Goal: Task Accomplishment & Management: Manage account settings

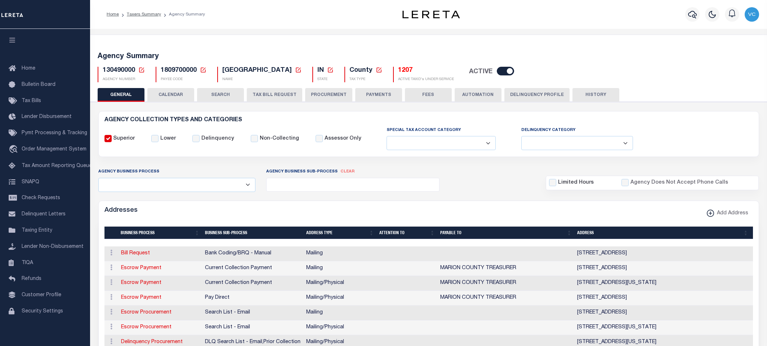
select select
click at [140, 71] on icon at bounding box center [141, 70] width 6 height 6
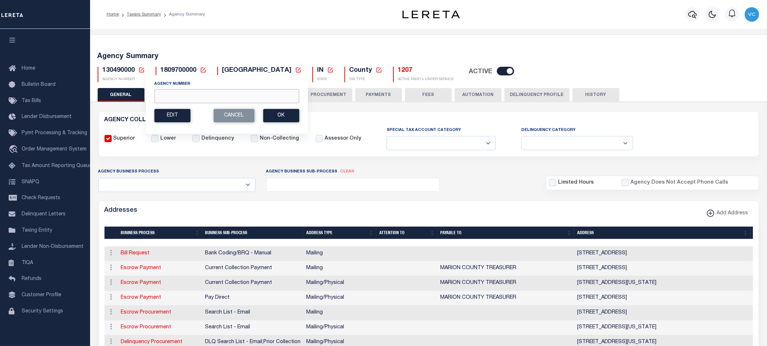
click at [160, 92] on input "Agency Number" at bounding box center [226, 96] width 145 height 14
type input "090090000"
click at [280, 117] on button "Ok" at bounding box center [281, 115] width 36 height 13
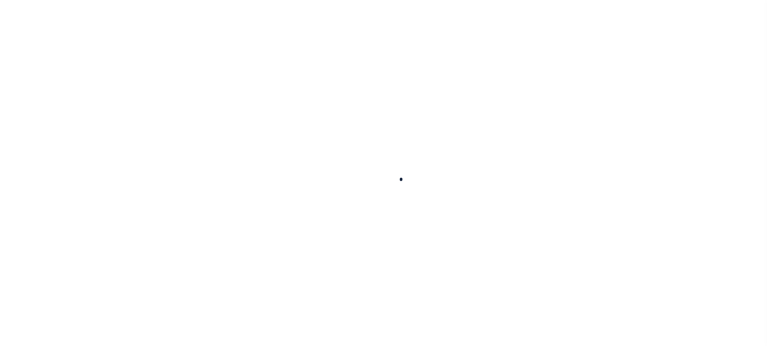
select select
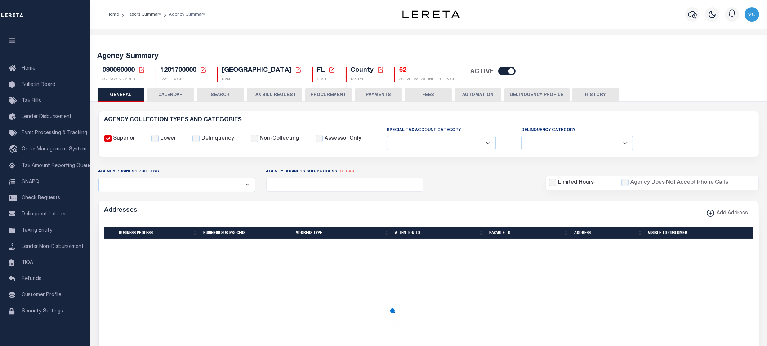
click at [267, 95] on button "TAX BILL REQUEST" at bounding box center [275, 95] width 56 height 14
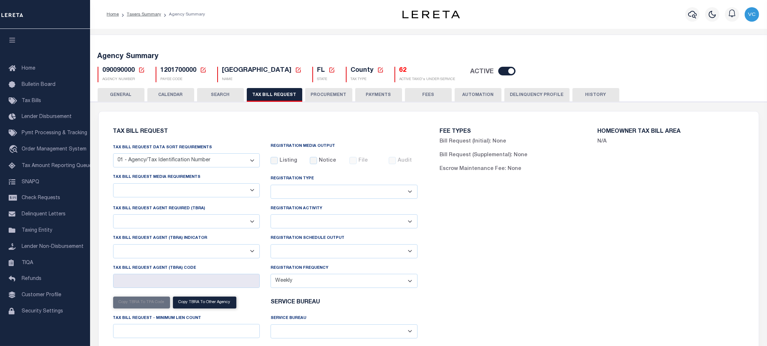
select select "27"
checkbox input "false"
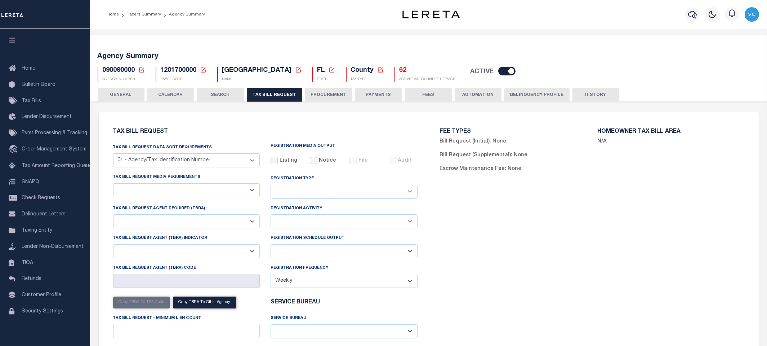
select select "22"
select select "false"
select select
type input "15"
select select "2"
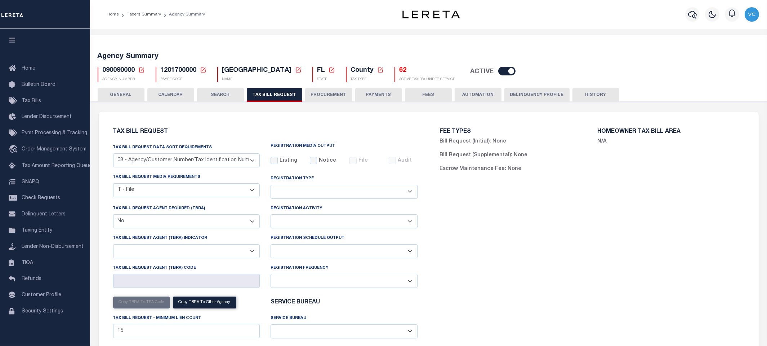
click at [410, 253] on select "Delta File Full File" at bounding box center [344, 251] width 147 height 14
select select "1"
click at [271, 245] on select "Delta File Full File" at bounding box center [344, 251] width 147 height 14
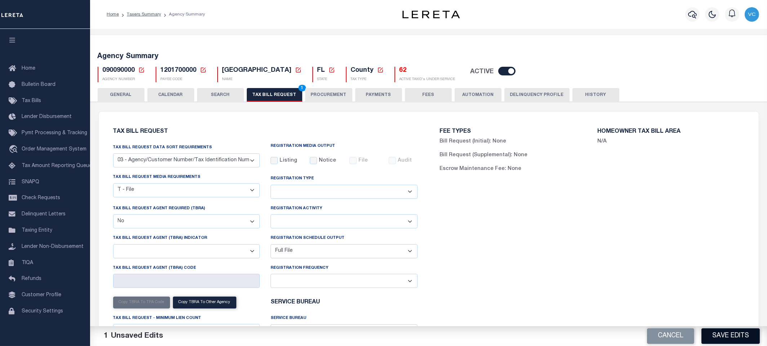
click at [728, 334] on button "Save Edits" at bounding box center [731, 335] width 58 height 15
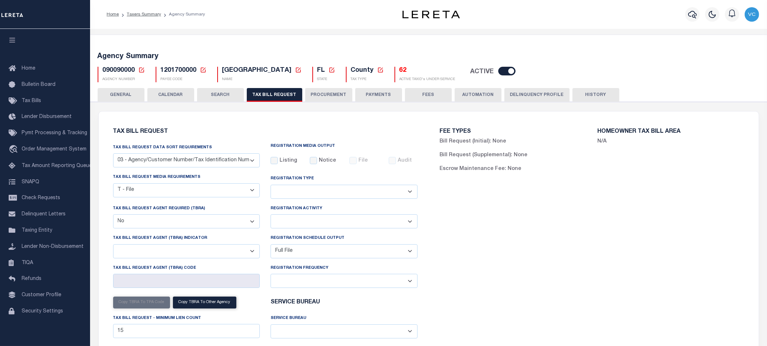
click at [142, 70] on icon at bounding box center [141, 70] width 6 height 6
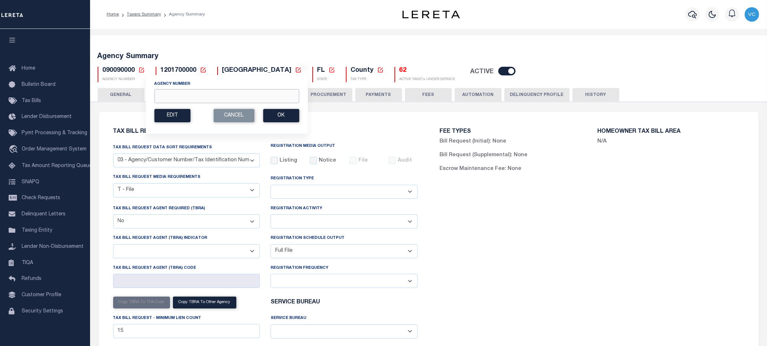
click at [168, 93] on input "Agency Number" at bounding box center [226, 96] width 145 height 14
click at [193, 94] on input "Agency Number" at bounding box center [226, 96] width 145 height 14
type input "090440000"
click at [286, 115] on button "Ok" at bounding box center [281, 115] width 36 height 13
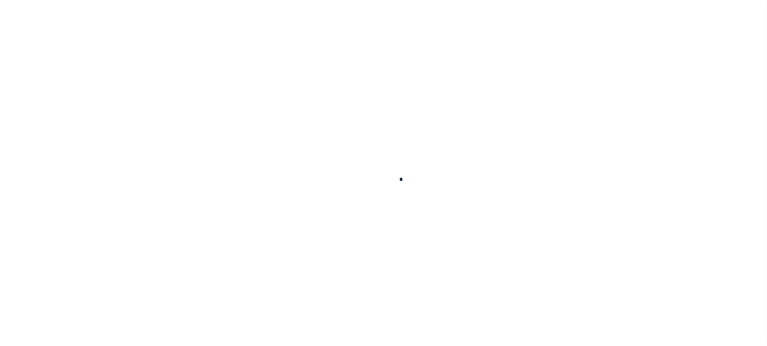
select select
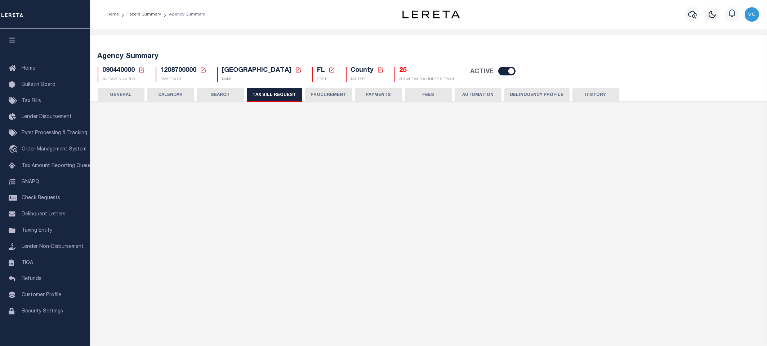
click at [268, 97] on button "TAX BILL REQUEST" at bounding box center [275, 95] width 56 height 14
select select "27"
checkbox input "false"
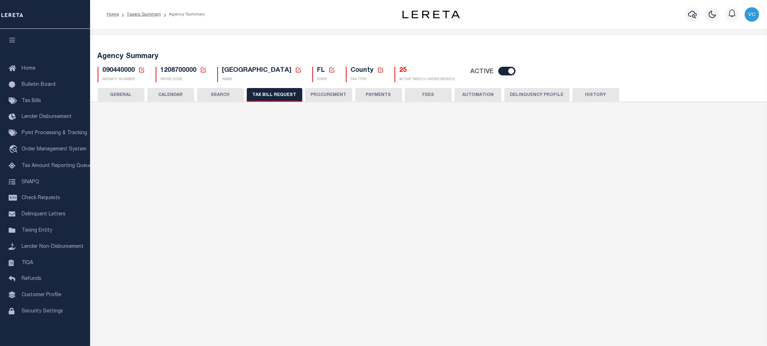
checkbox input "false"
select select "22"
select select "false"
select select "15"
type input "31035"
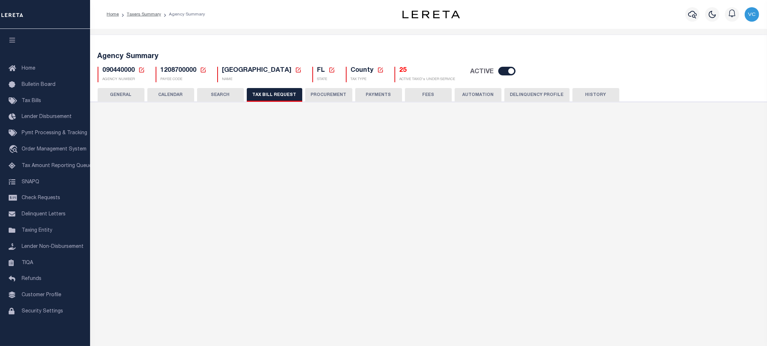
select select
type input "10"
select select "2"
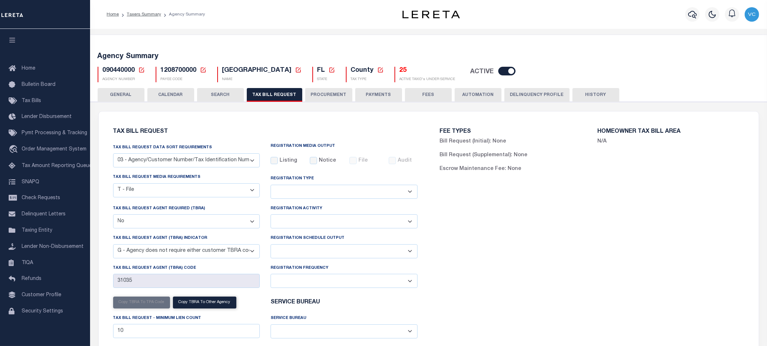
drag, startPoint x: 408, startPoint y: 252, endPoint x: 390, endPoint y: 257, distance: 19.4
click at [408, 252] on select "Delta File Full File" at bounding box center [344, 251] width 147 height 14
select select "1"
click at [271, 245] on select "Delta File Full File" at bounding box center [344, 251] width 147 height 14
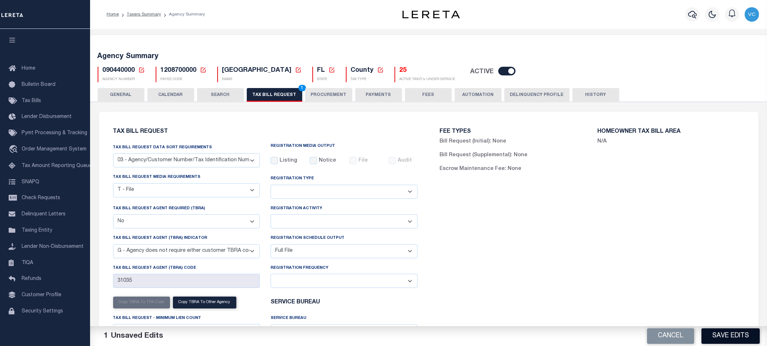
click at [727, 338] on button "Save Edits" at bounding box center [731, 335] width 58 height 15
click at [299, 88] on span "1" at bounding box center [302, 88] width 8 height 6
click at [728, 336] on button "Save Edits" at bounding box center [731, 335] width 58 height 15
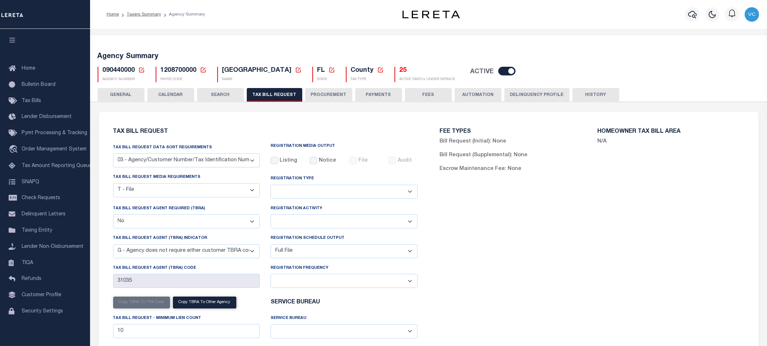
click at [139, 68] on icon at bounding box center [141, 69] width 5 height 5
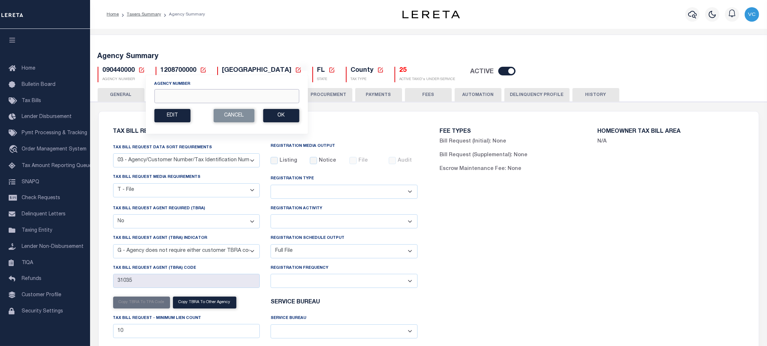
click at [172, 98] on input "Agency Number" at bounding box center [226, 96] width 145 height 14
type input "090640000"
click at [275, 114] on button "Ok" at bounding box center [281, 115] width 36 height 13
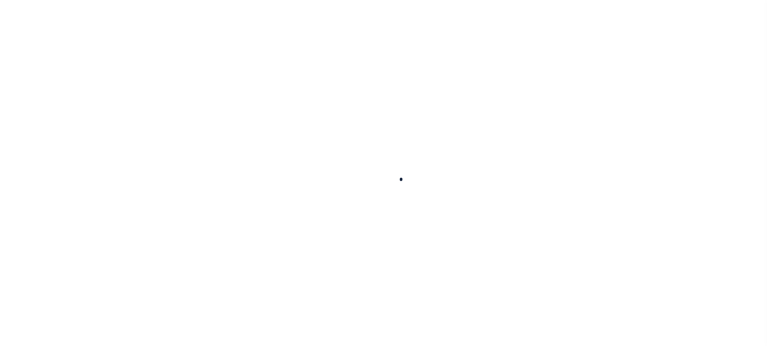
select select
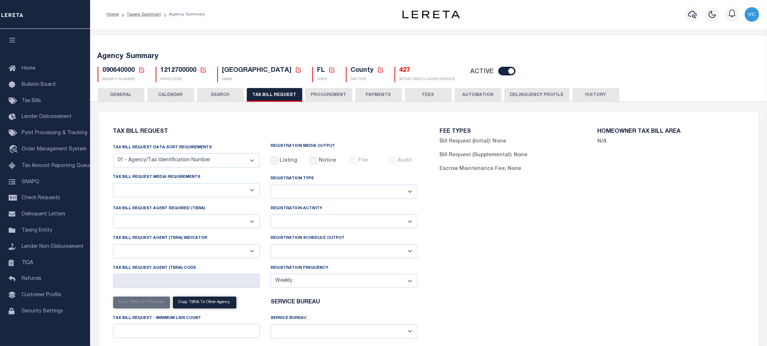
select select "28"
checkbox input "false"
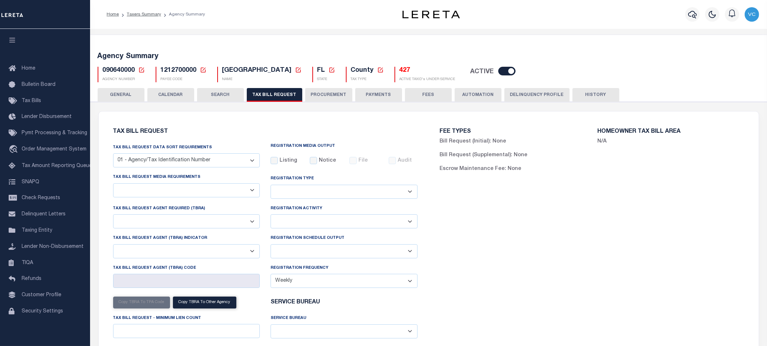
select select "22"
select select "false"
select select "15"
type input "300200"
select select
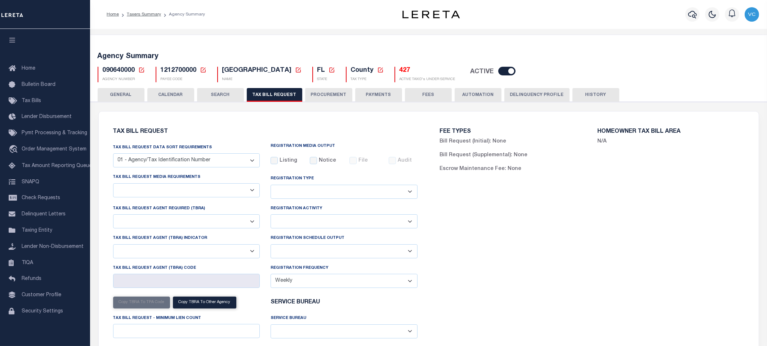
select select "2"
click at [409, 253] on select "Delta File Full File" at bounding box center [344, 251] width 147 height 14
select select "1"
click at [271, 245] on select "Delta File Full File" at bounding box center [344, 251] width 147 height 14
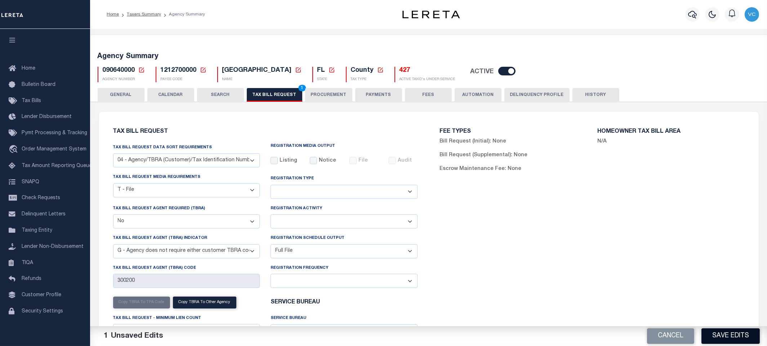
click at [727, 336] on button "Save Edits" at bounding box center [731, 335] width 58 height 15
click at [298, 88] on span "1" at bounding box center [302, 88] width 8 height 6
click at [725, 336] on button "Save Edits" at bounding box center [731, 335] width 58 height 15
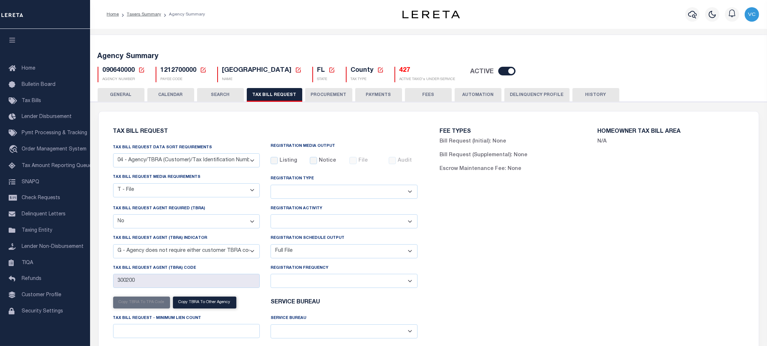
click at [140, 69] on icon at bounding box center [141, 70] width 6 height 6
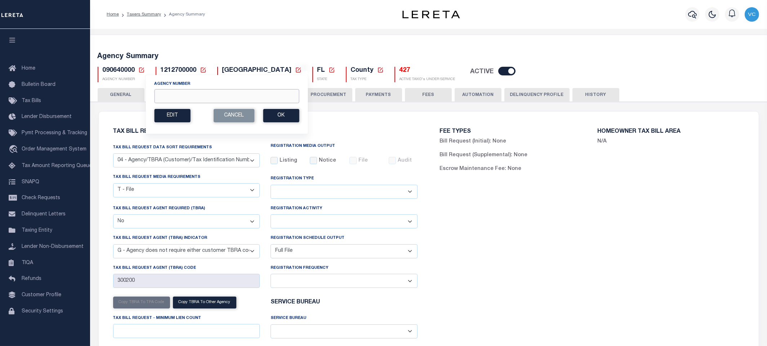
click at [177, 93] on input "Agency Number" at bounding box center [226, 96] width 145 height 14
type input "090290000"
click at [276, 114] on button "Ok" at bounding box center [281, 115] width 36 height 13
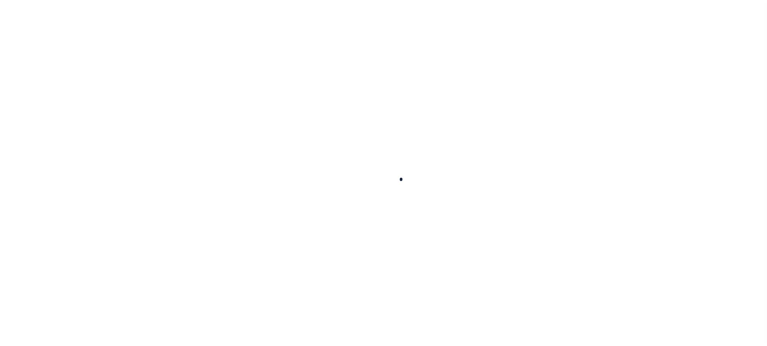
select select
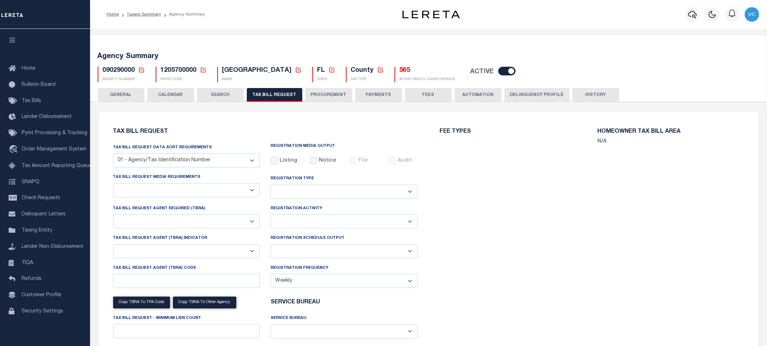
select select "28"
checkbox input "false"
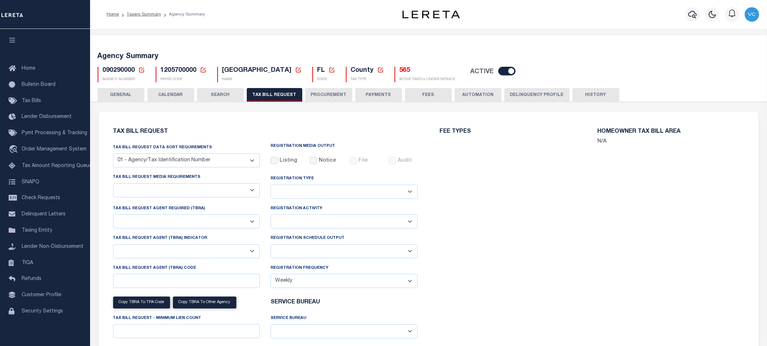
select select "22"
select select "false"
type input "4055"
select select
type input "10"
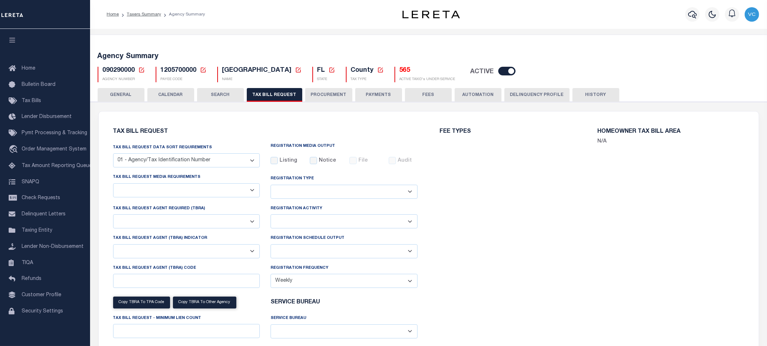
select select "2"
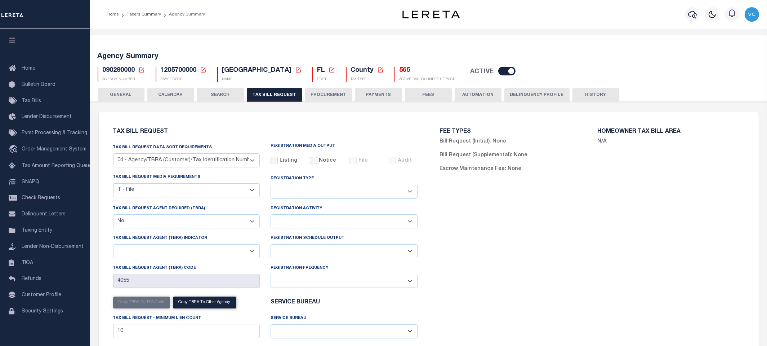
click at [408, 253] on select "Delta File Full File" at bounding box center [344, 251] width 147 height 14
click at [409, 253] on select "Delta File Full File" at bounding box center [344, 251] width 147 height 14
click at [409, 250] on select "Delta File Full File" at bounding box center [344, 251] width 147 height 14
select select "1"
click at [271, 245] on select "Delta File Full File" at bounding box center [344, 251] width 147 height 14
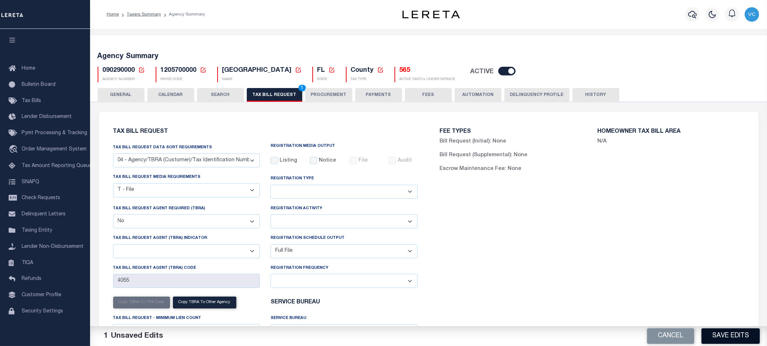
click at [718, 335] on button "Save Edits" at bounding box center [731, 335] width 58 height 15
click at [298, 86] on span "1" at bounding box center [302, 88] width 8 height 6
click at [725, 334] on button "Save Edits" at bounding box center [731, 335] width 58 height 15
